Goal: Transaction & Acquisition: Purchase product/service

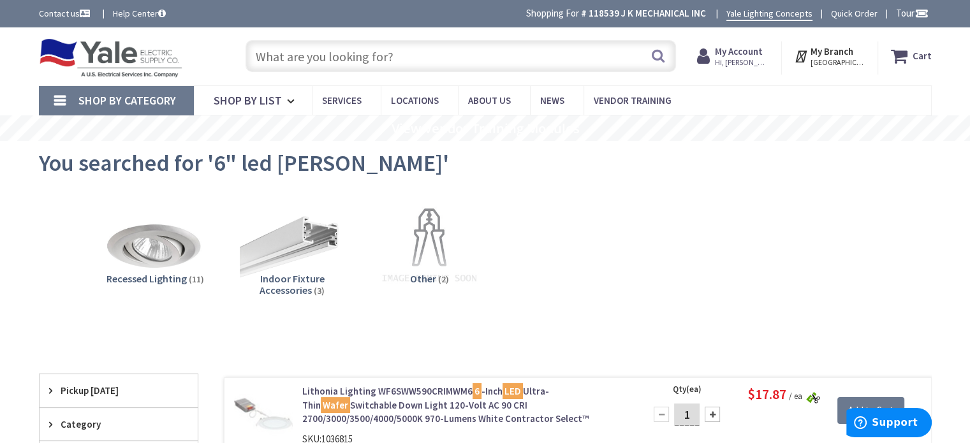
click at [398, 52] on input "text" at bounding box center [461, 56] width 431 height 32
type input "led wafer pan"
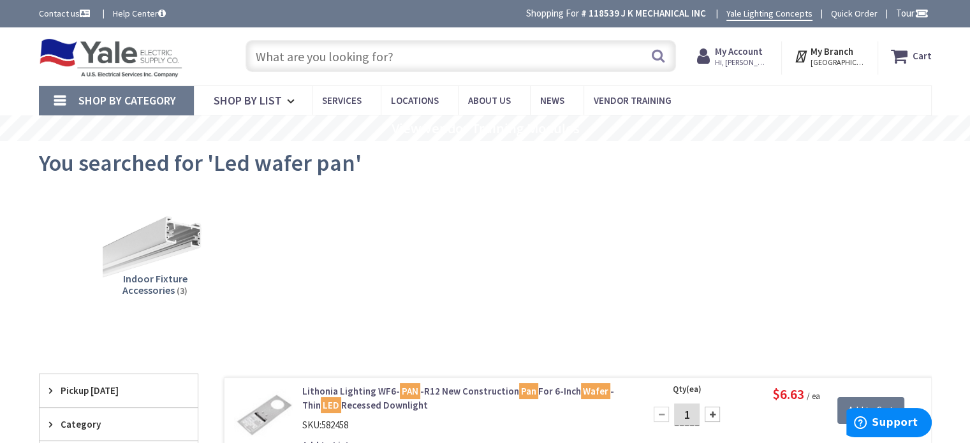
click at [518, 58] on input "text" at bounding box center [461, 56] width 431 height 32
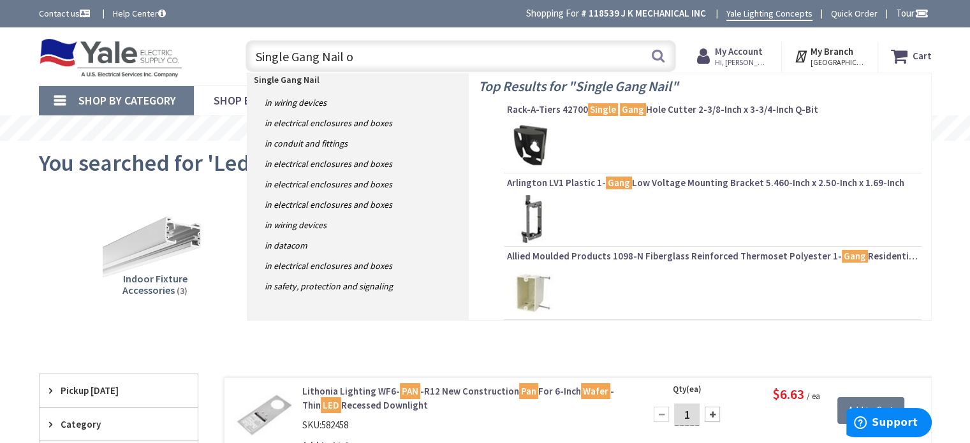
type input "Single Gang Nail on"
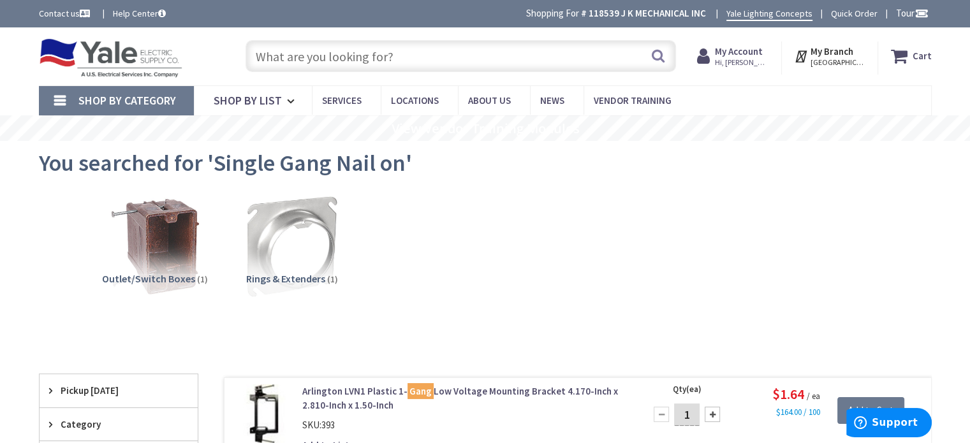
click at [339, 64] on input "text" at bounding box center [461, 56] width 431 height 32
type input "nail on"
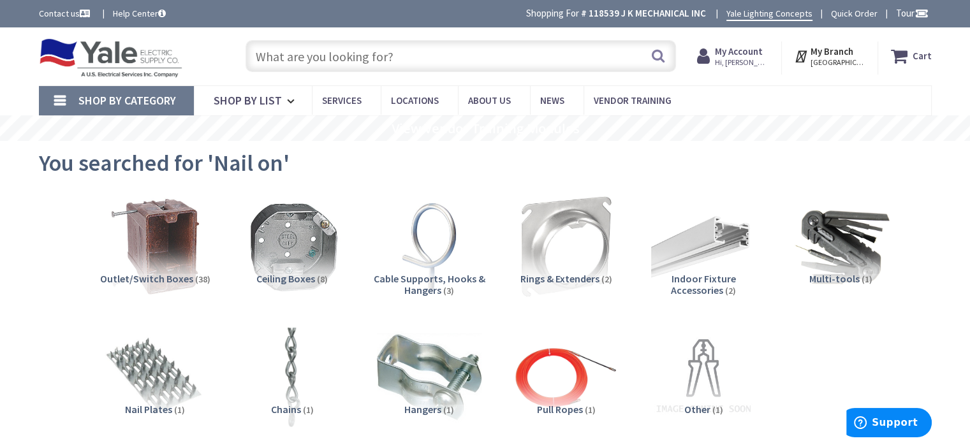
click at [399, 52] on input "text" at bounding box center [461, 56] width 431 height 32
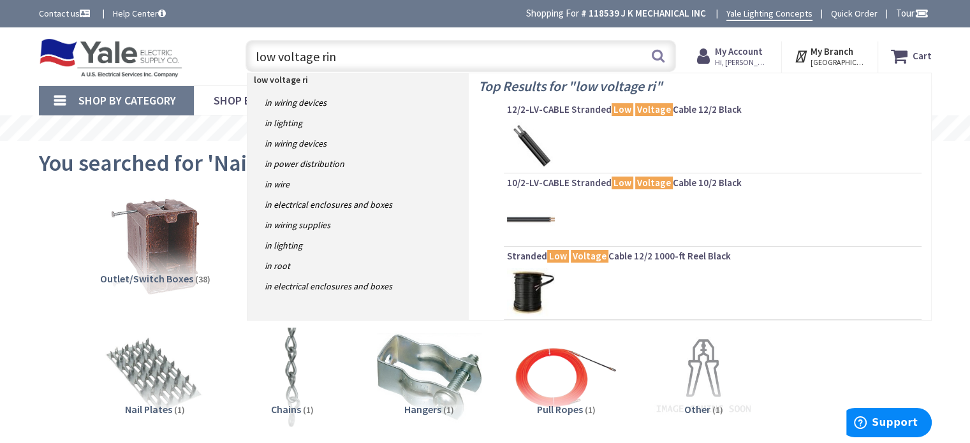
type input "low voltage ring"
